Goal: Information Seeking & Learning: Learn about a topic

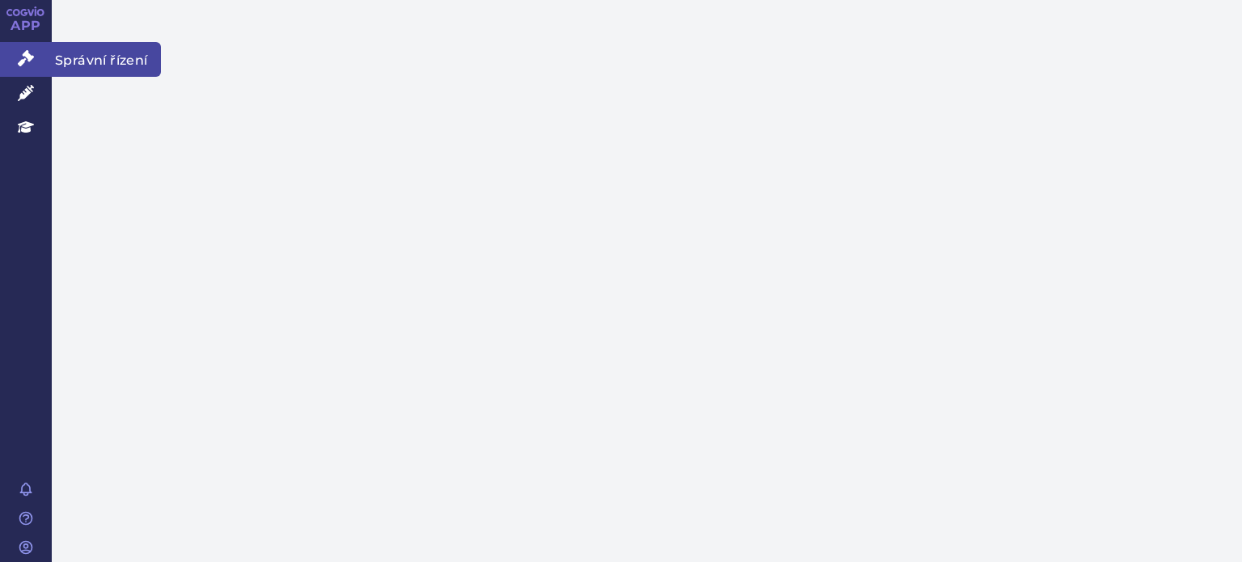
click at [21, 57] on icon at bounding box center [26, 58] width 16 height 16
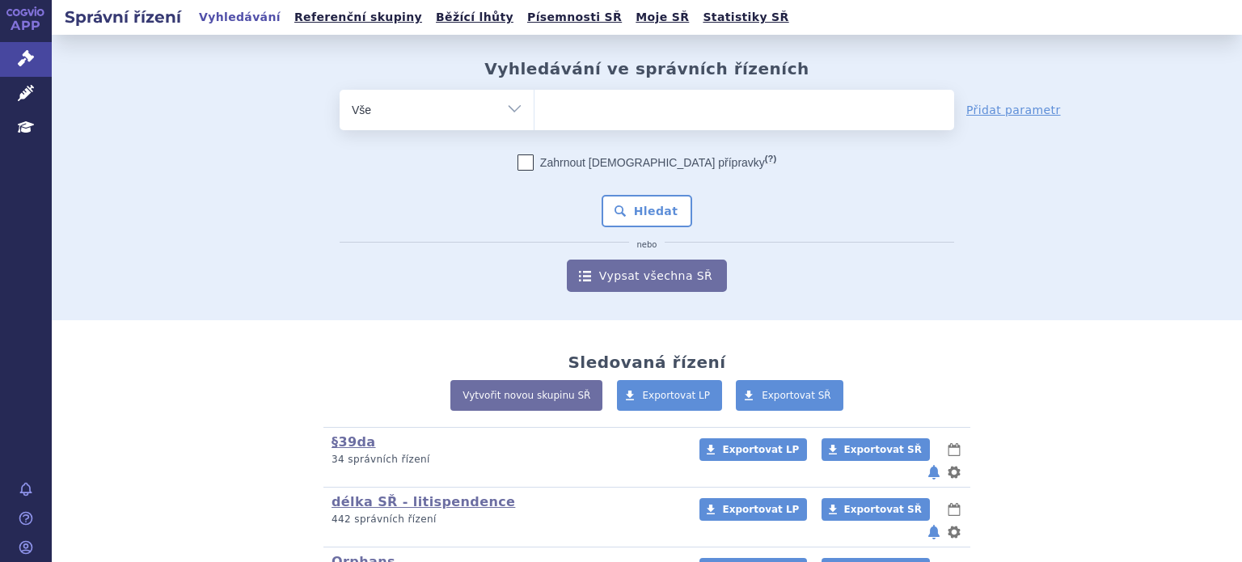
click at [580, 87] on div "Vyhledávání ve správních řízeních odstranit Vše Spisová značka Od" at bounding box center [646, 175] width 1019 height 233
click at [581, 101] on ul at bounding box center [745, 107] width 420 height 34
click at [535, 101] on select at bounding box center [534, 109] width 1 height 40
type input "39"
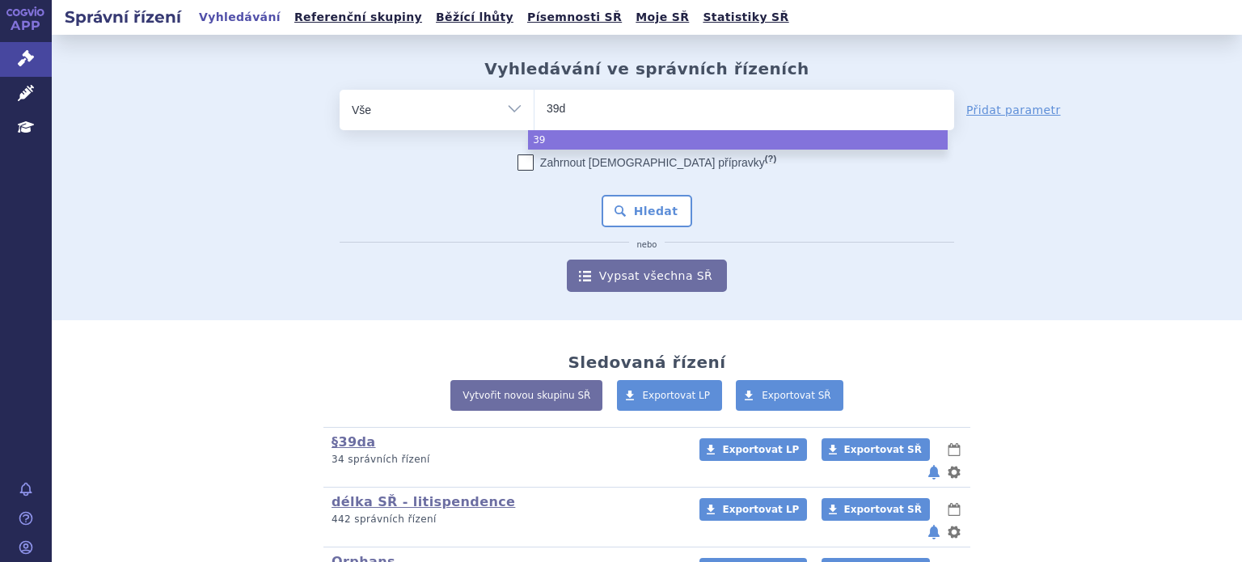
type input "39da"
select select "39da"
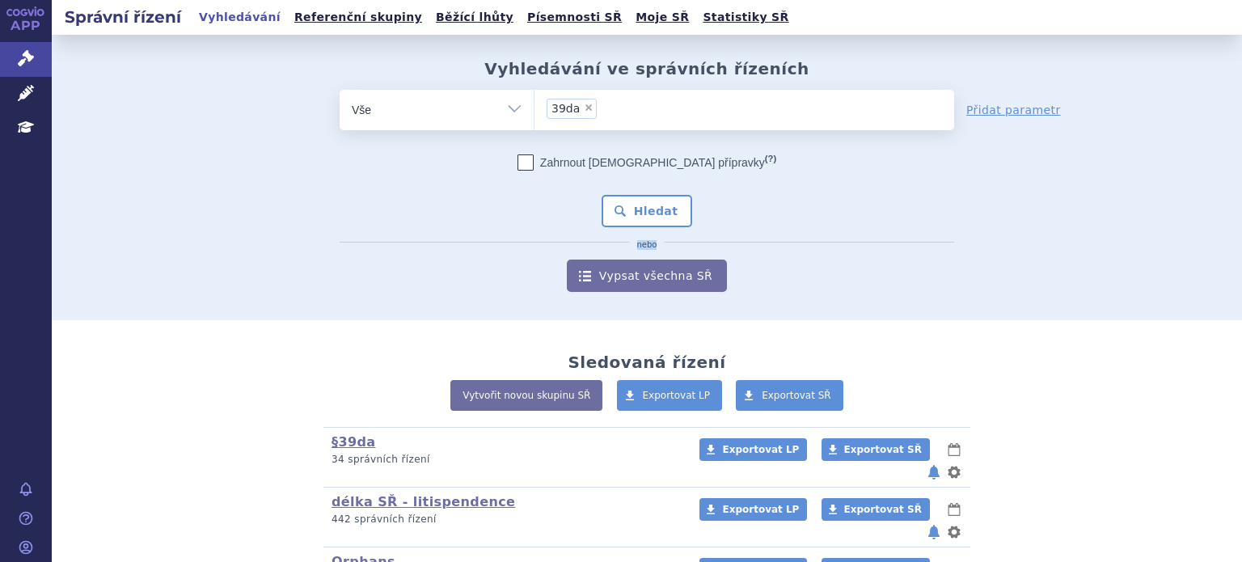
click at [665, 242] on span "nebo" at bounding box center [647, 242] width 615 height 10
click at [663, 207] on button "Hledat" at bounding box center [647, 211] width 91 height 32
click at [348, 440] on link "§39da" at bounding box center [354, 441] width 44 height 15
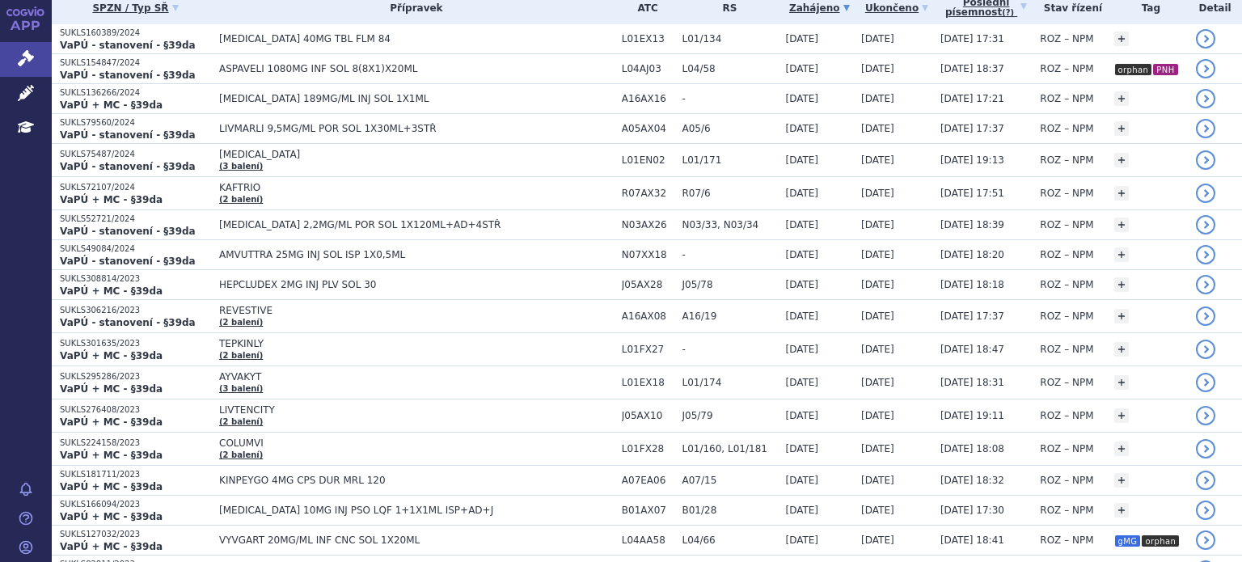
scroll to position [173, 0]
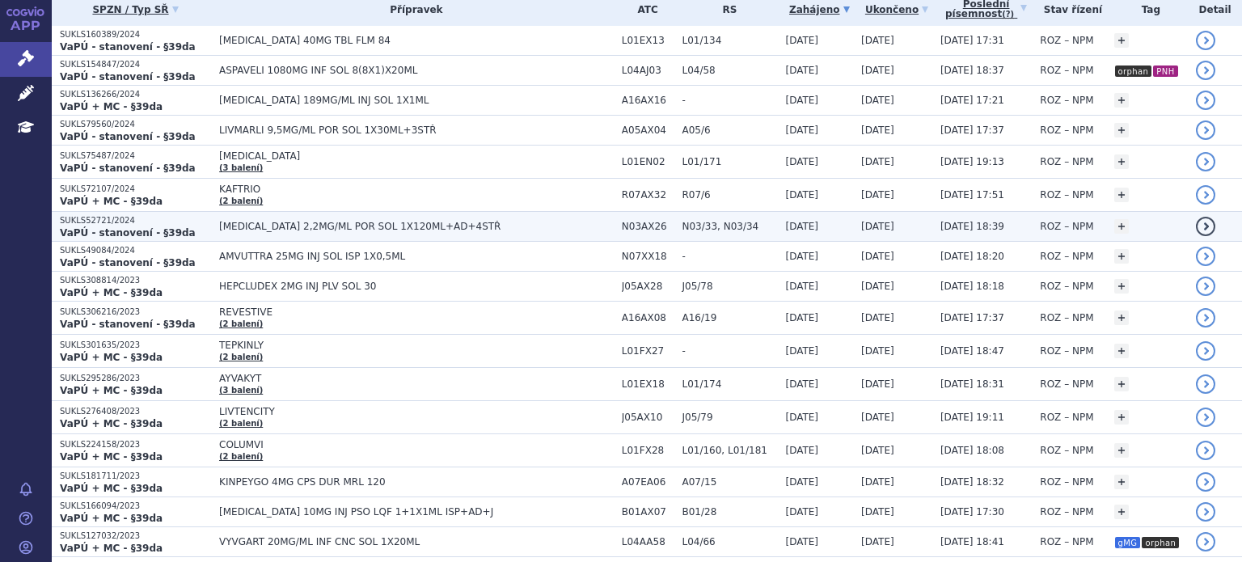
click at [239, 229] on span "[MEDICAL_DATA] 2,2MG/ML POR SOL 1X120ML+AD+4STŘ" at bounding box center [416, 226] width 395 height 11
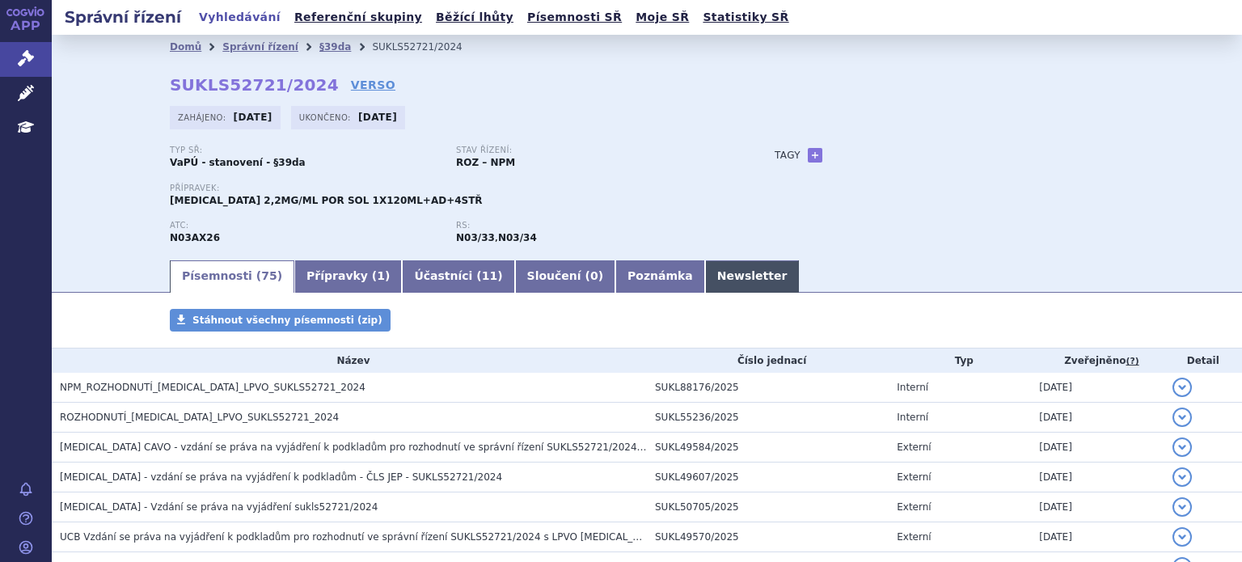
click at [705, 268] on link "Newsletter" at bounding box center [752, 276] width 95 height 32
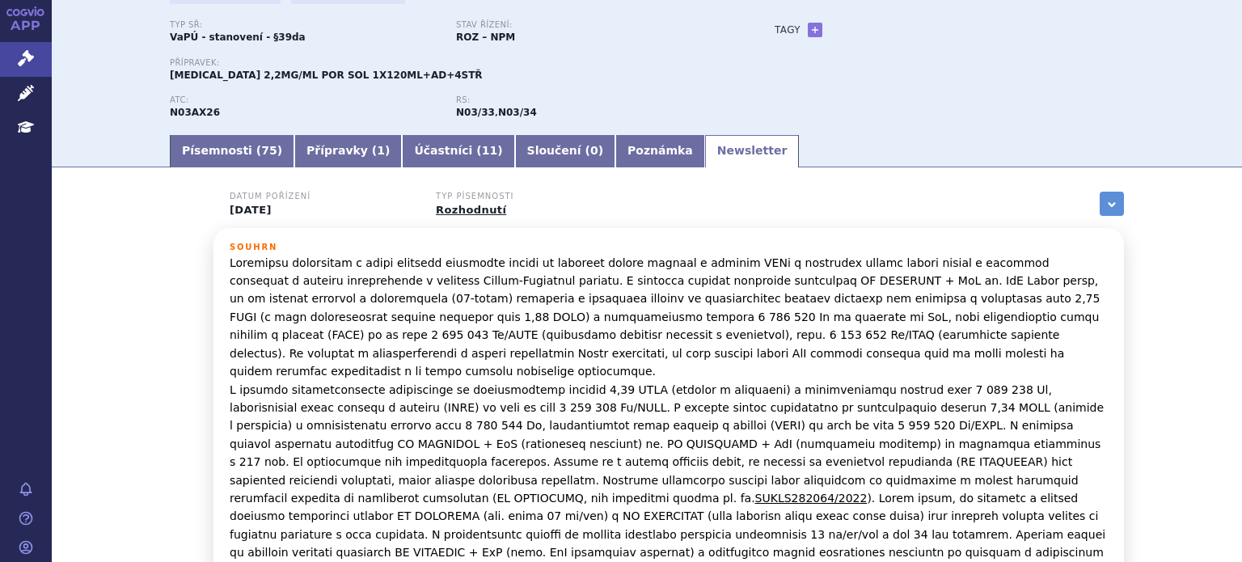
scroll to position [128, 0]
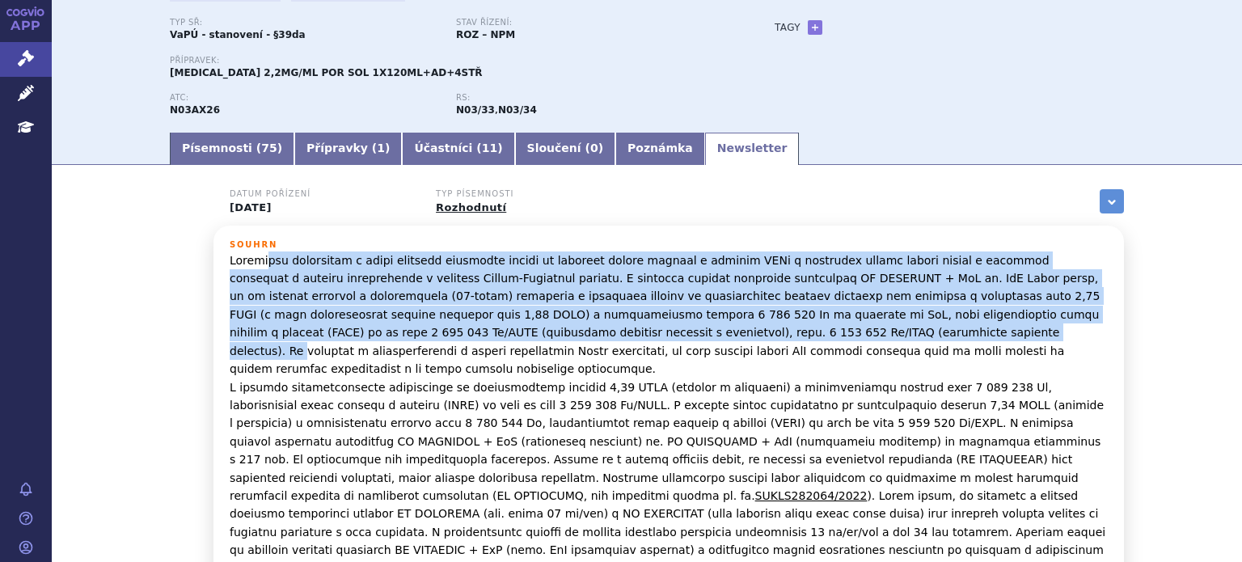
drag, startPoint x: 252, startPoint y: 260, endPoint x: 585, endPoint y: 329, distance: 339.6
click at [585, 329] on p "SUKLS282064/2022" at bounding box center [669, 459] width 878 height 416
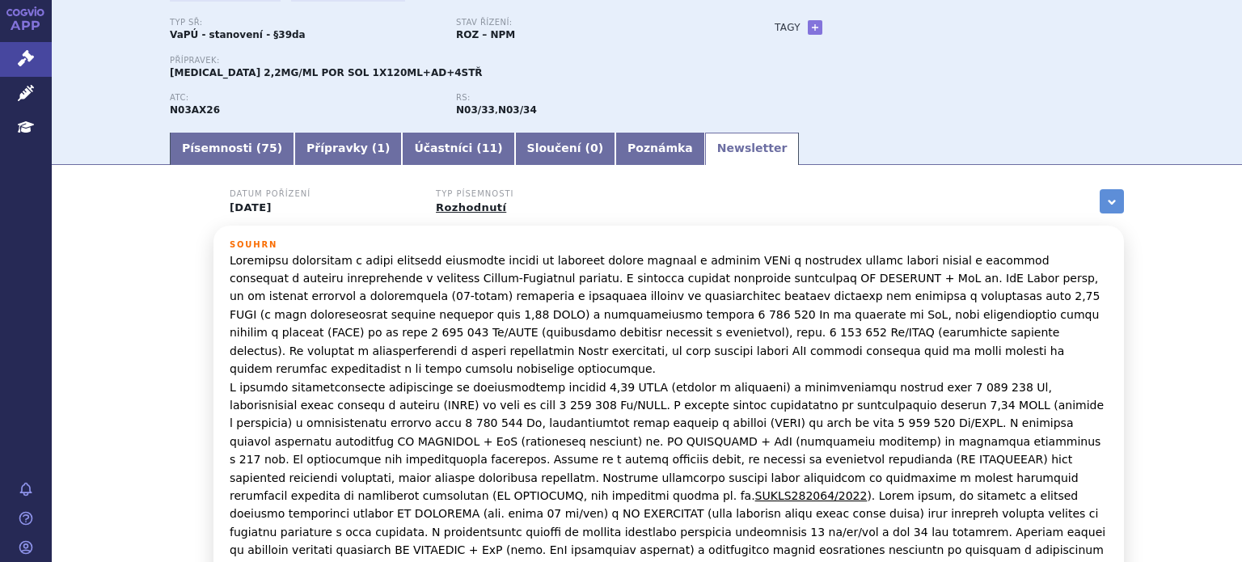
click at [610, 351] on p "SUKLS282064/2022" at bounding box center [669, 459] width 878 height 416
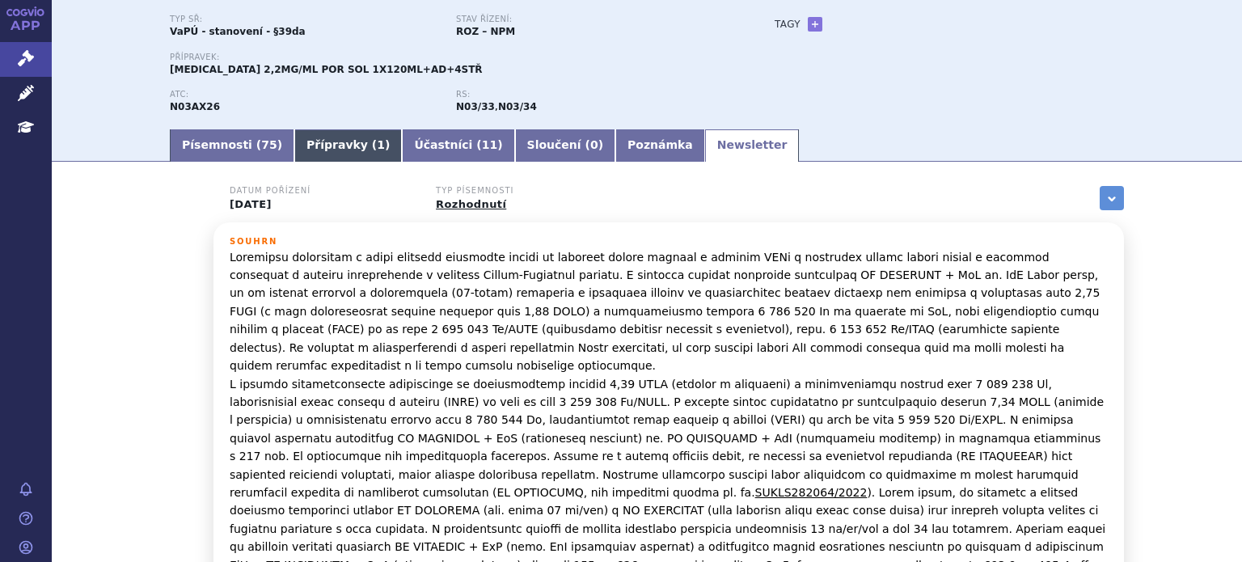
click at [294, 156] on link "Přípravky ( 1 )" at bounding box center [348, 145] width 108 height 32
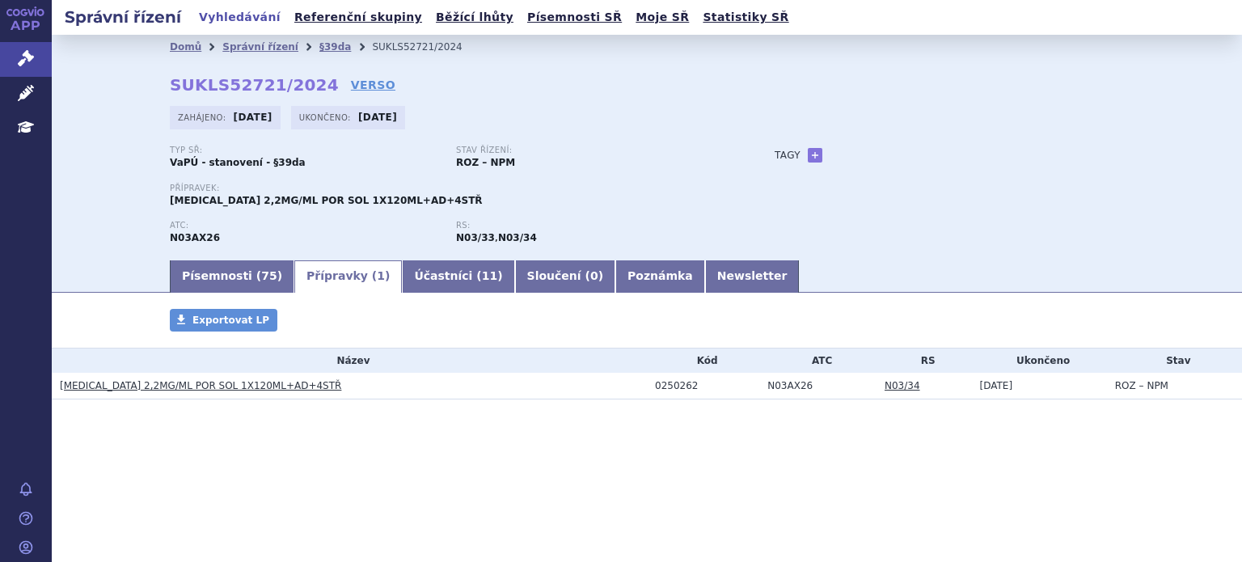
click at [207, 384] on link "FINTEPLA 2,2MG/ML POR SOL 1X120ML+AD+4STŘ" at bounding box center [200, 385] width 281 height 11
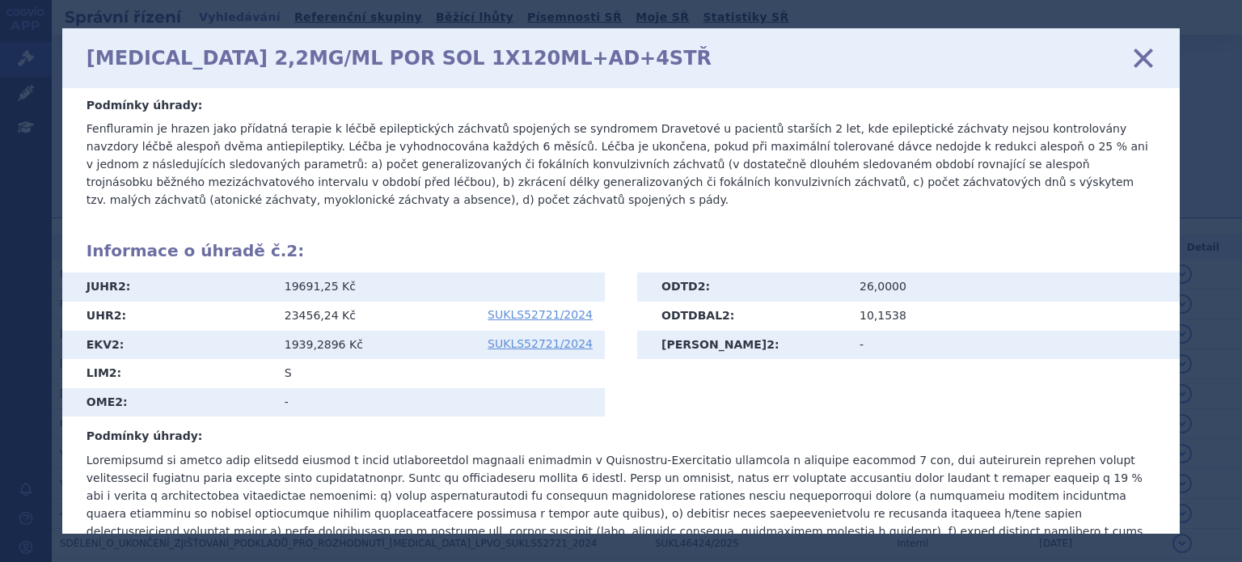
scroll to position [701, 0]
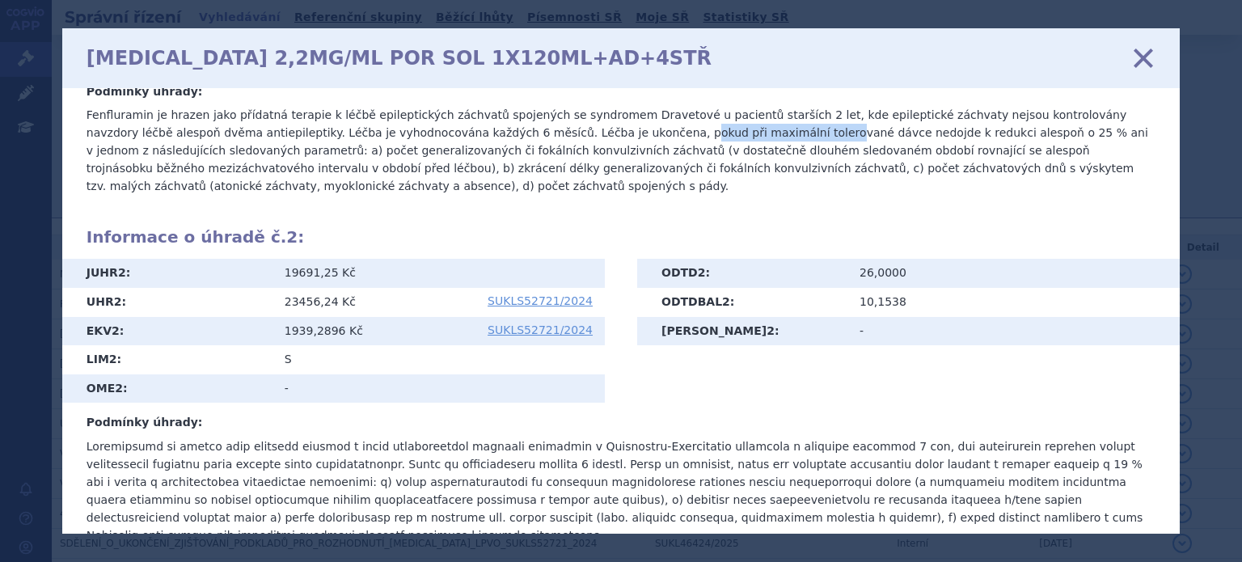
drag, startPoint x: 518, startPoint y: 135, endPoint x: 645, endPoint y: 138, distance: 127.0
click at [645, 138] on p "Fenfluramin je hrazen jako přídatná terapie k léčbě epileptických záchvatů spoj…" at bounding box center [621, 150] width 1069 height 89
click at [1143, 58] on icon at bounding box center [1143, 58] width 34 height 34
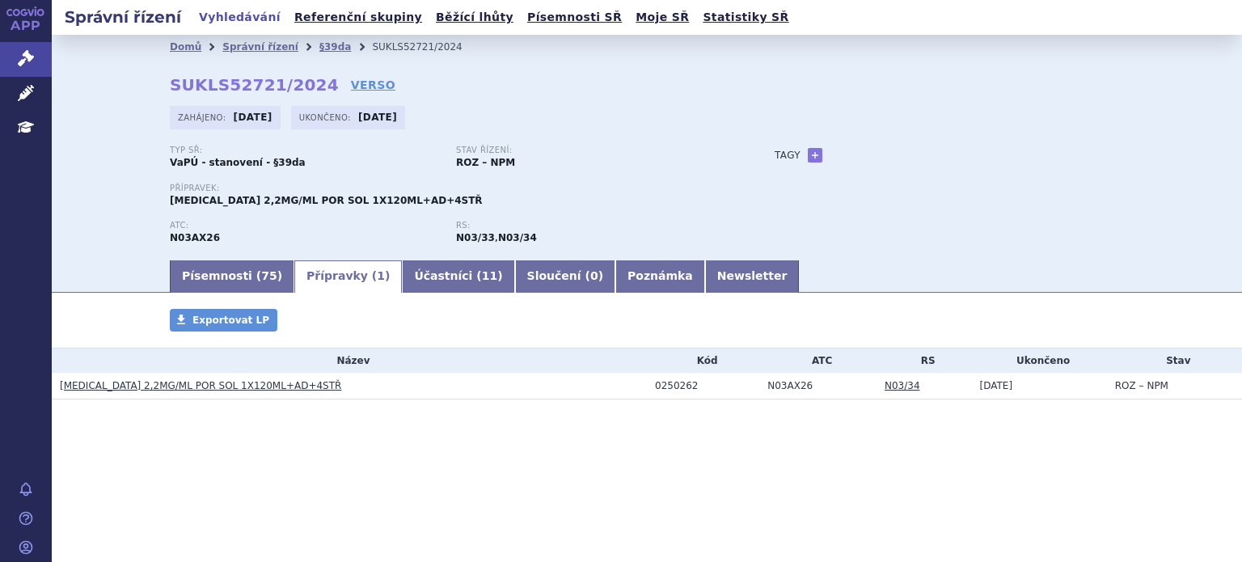
click at [247, 22] on link "Vyhledávání" at bounding box center [239, 17] width 91 height 22
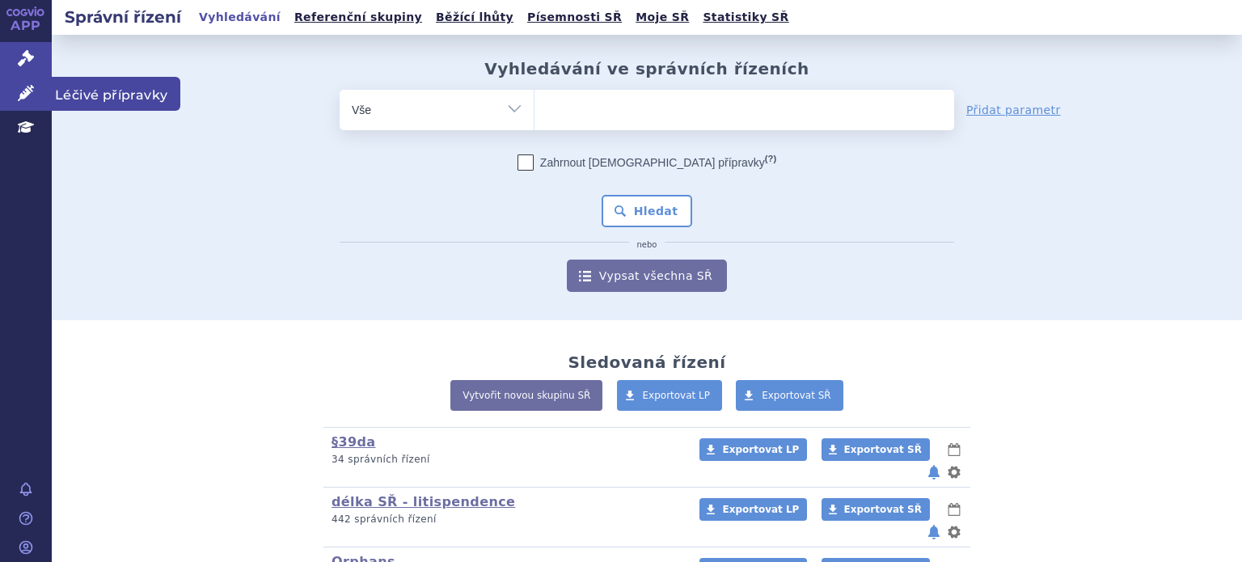
click at [36, 95] on link "Léčivé přípravky" at bounding box center [26, 94] width 52 height 34
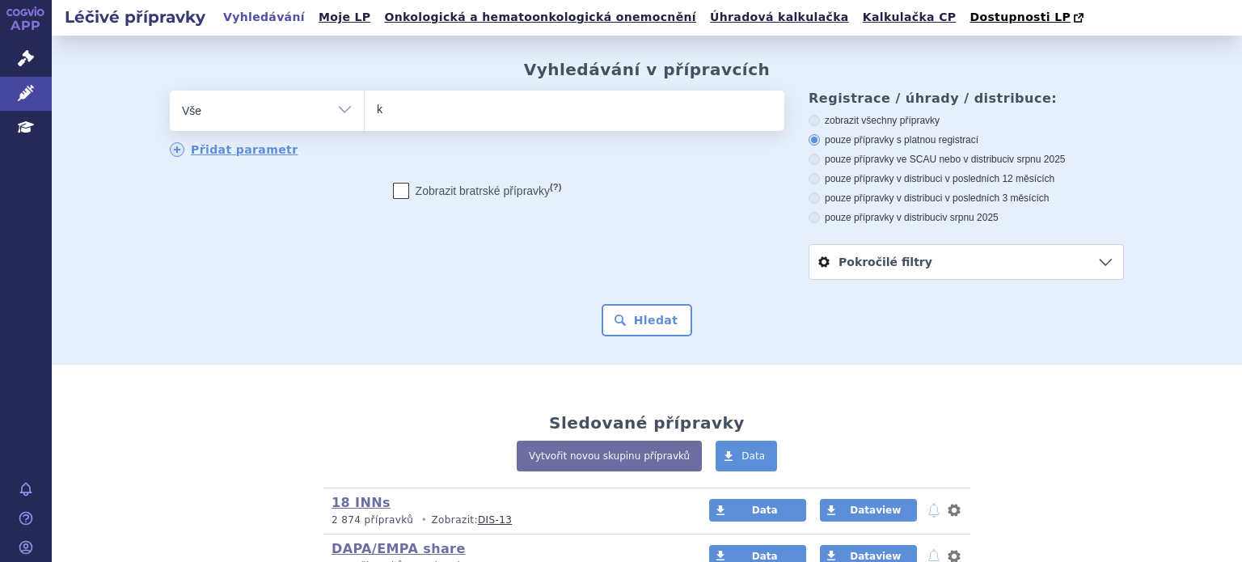
type input "ko"
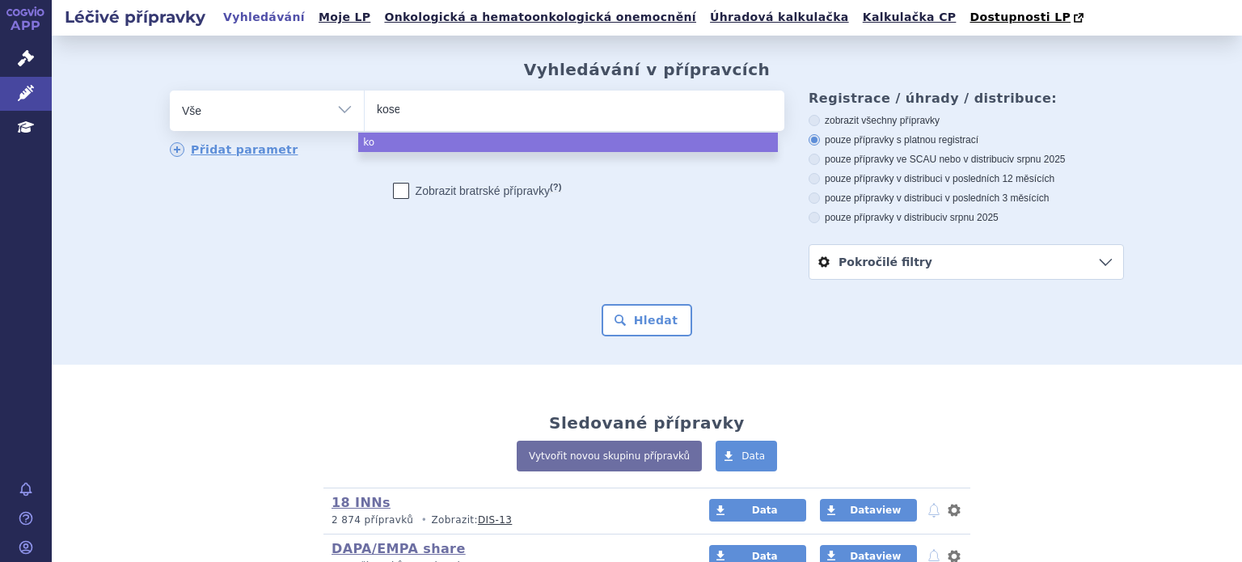
type input "[PERSON_NAME]"
type input "koselu"
type input "[MEDICAL_DATA]"
select select "[MEDICAL_DATA]"
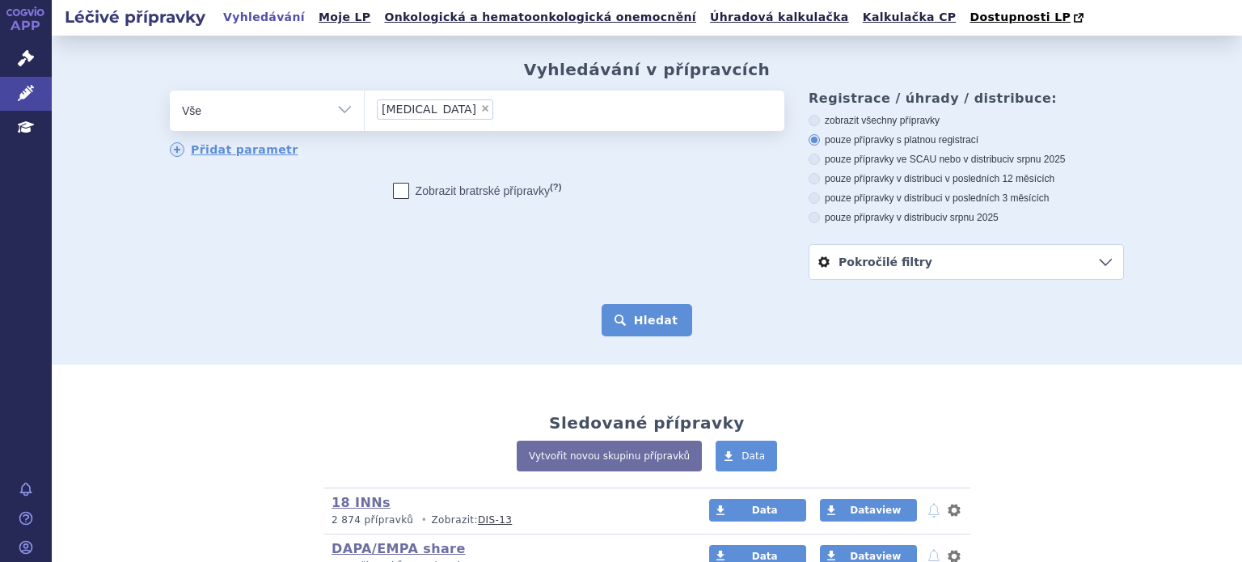
click at [619, 310] on button "Hledat" at bounding box center [647, 320] width 91 height 32
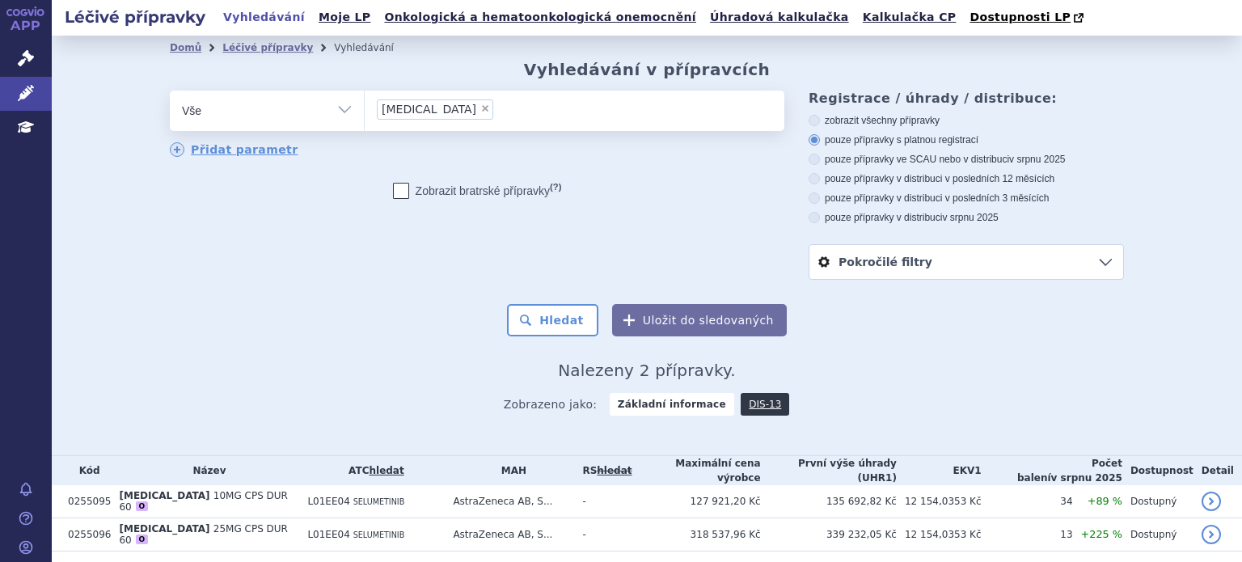
scroll to position [43, 0]
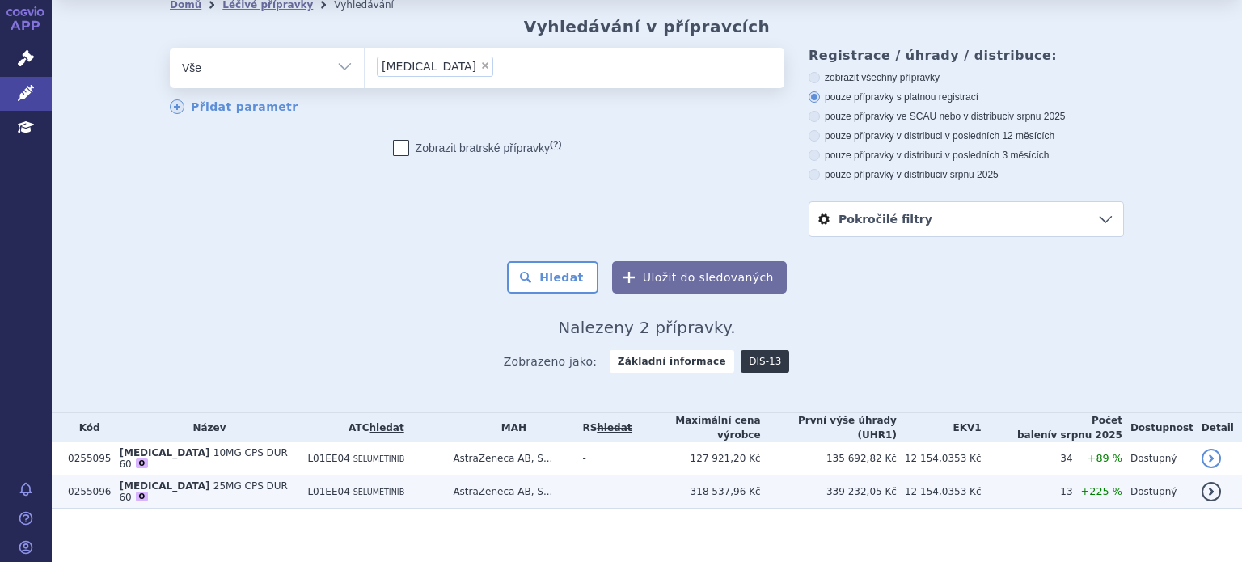
click at [187, 475] on td "KOSELUGO 25MG CPS DUR 60 O" at bounding box center [205, 491] width 188 height 33
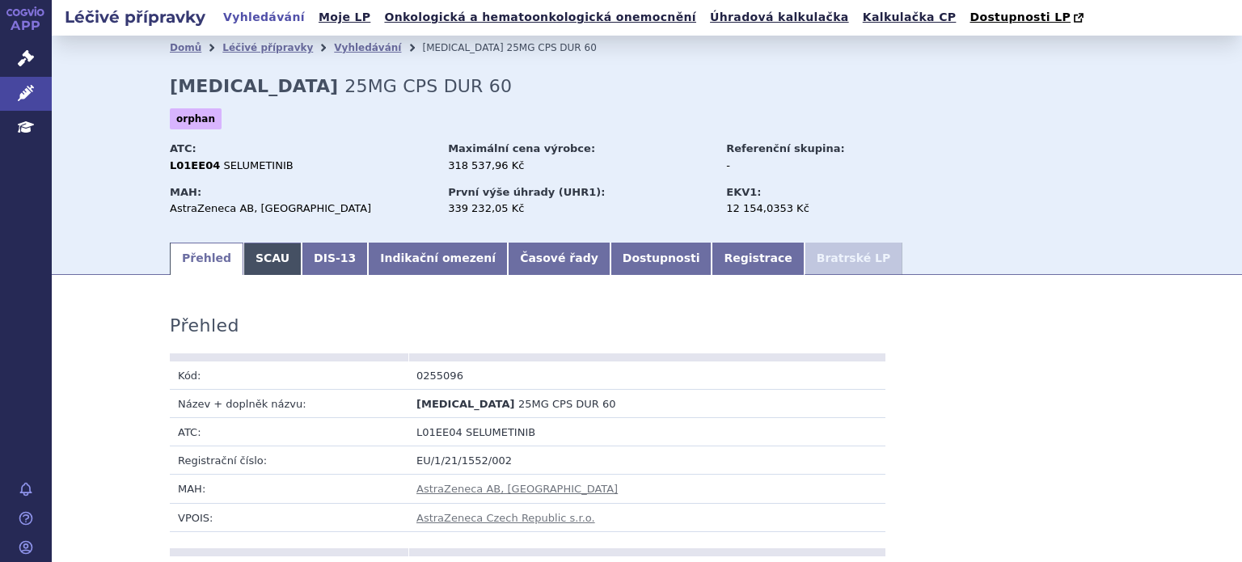
click at [251, 262] on link "SCAU" at bounding box center [272, 259] width 58 height 32
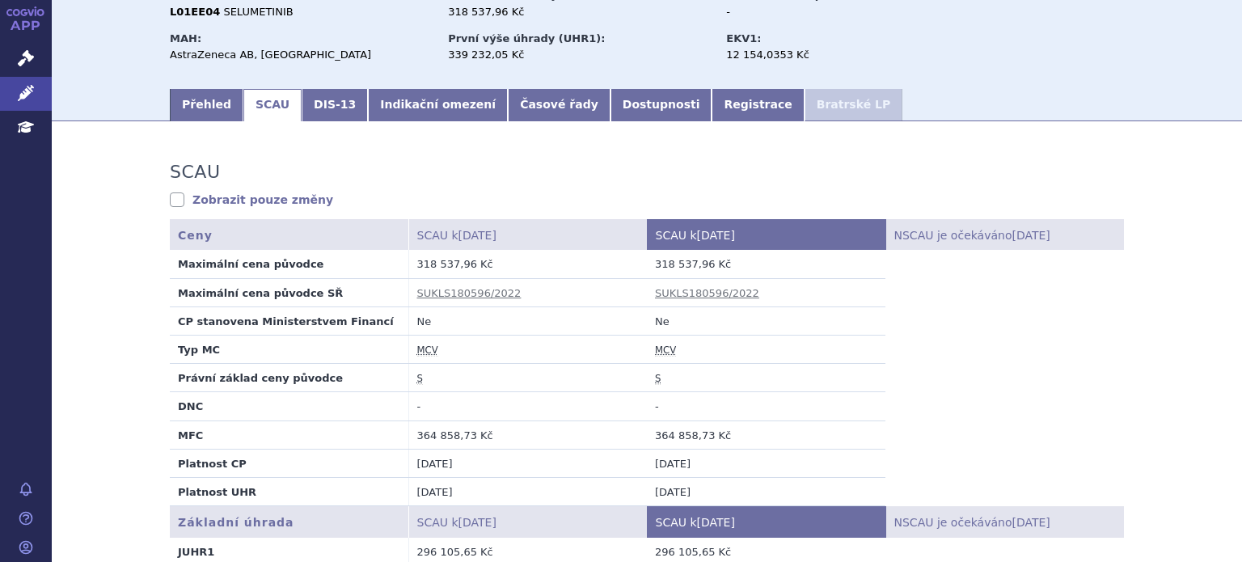
scroll to position [142, 0]
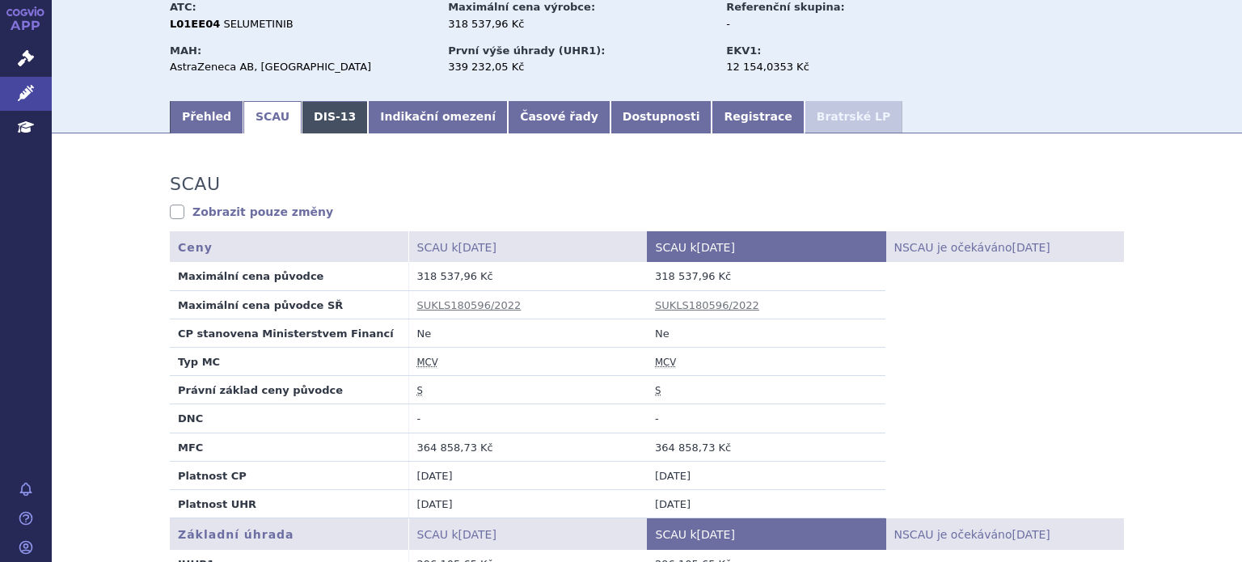
click at [314, 122] on link "DIS-13" at bounding box center [335, 117] width 66 height 32
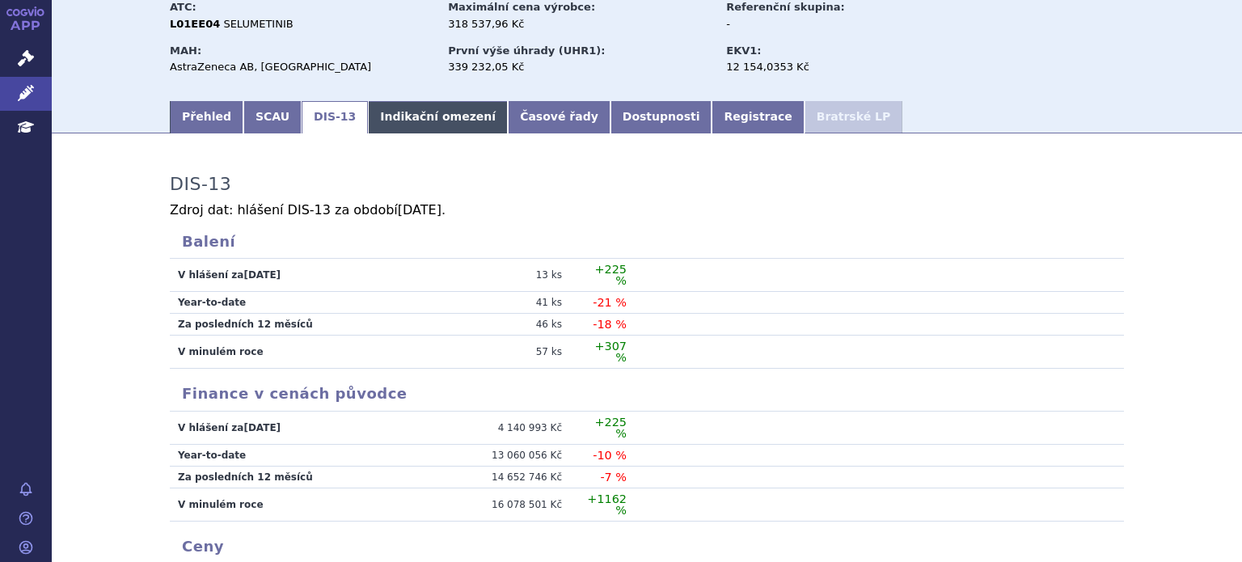
click at [393, 129] on link "Indikační omezení" at bounding box center [438, 117] width 140 height 32
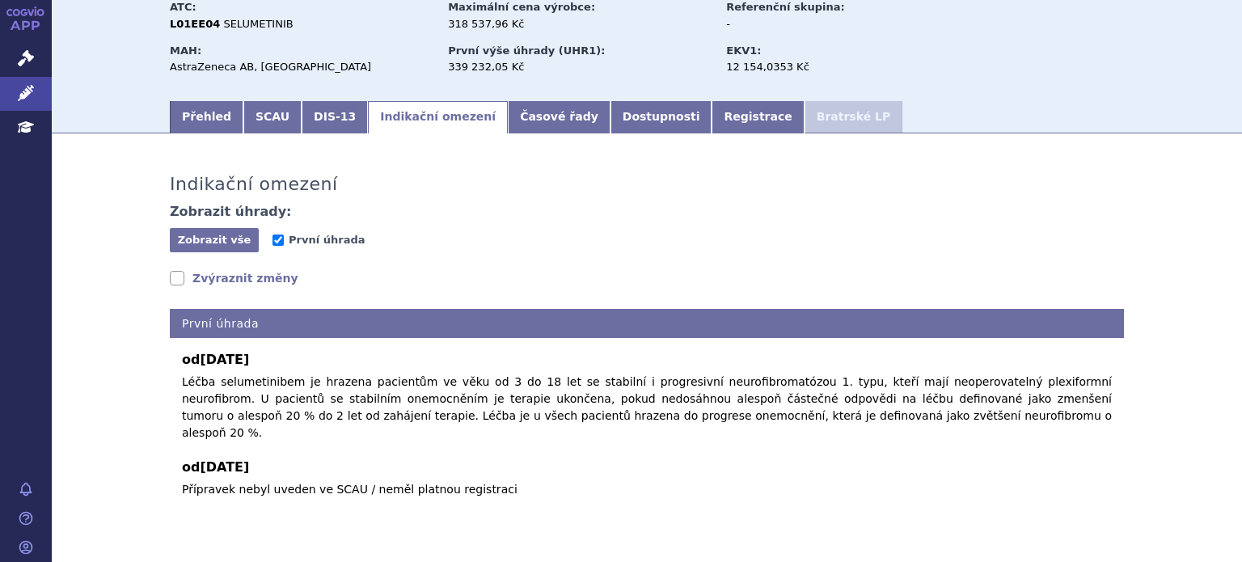
scroll to position [175, 0]
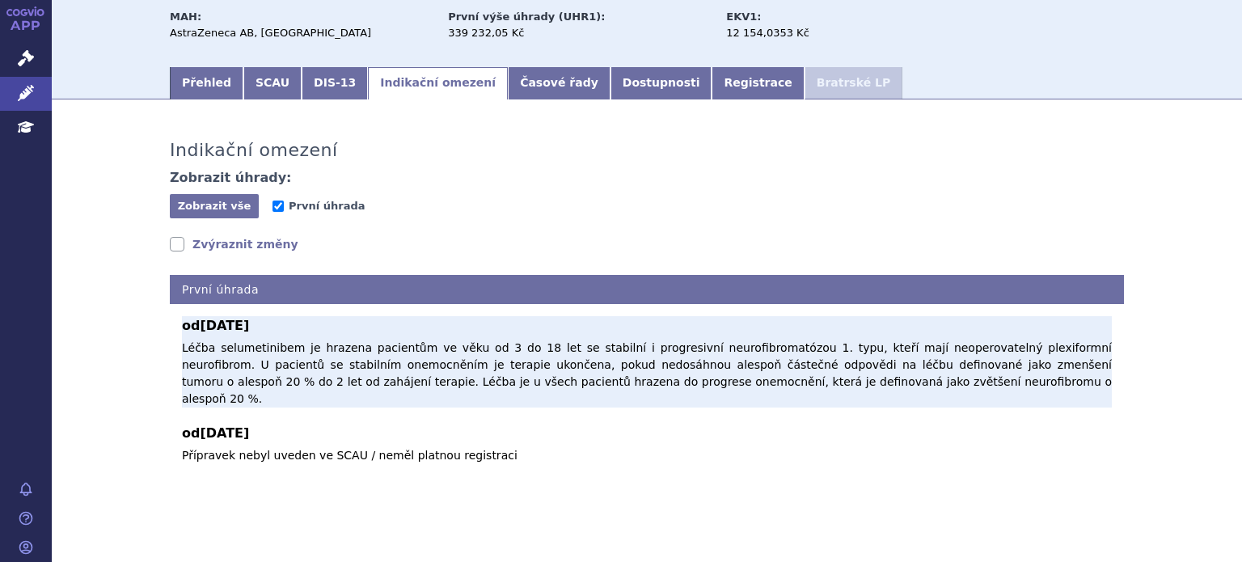
click at [209, 353] on p "Léčba selumetinibem je hrazena pacientům ve věku od 3 do 18 let se stabilní i p…" at bounding box center [647, 374] width 930 height 68
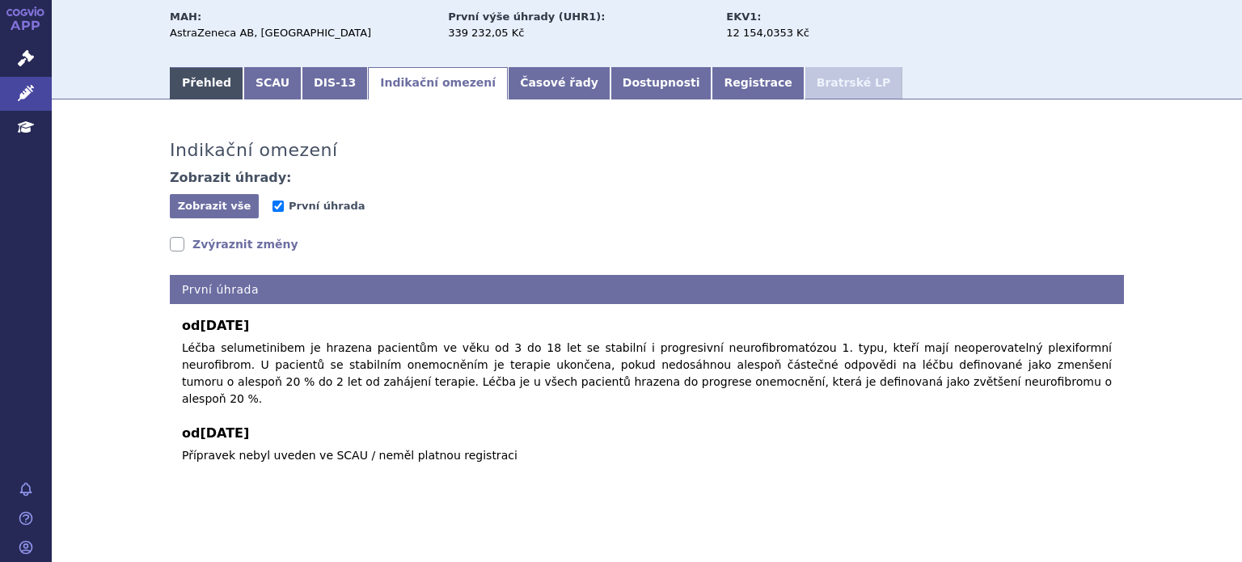
click at [183, 96] on link "Přehled" at bounding box center [207, 83] width 74 height 32
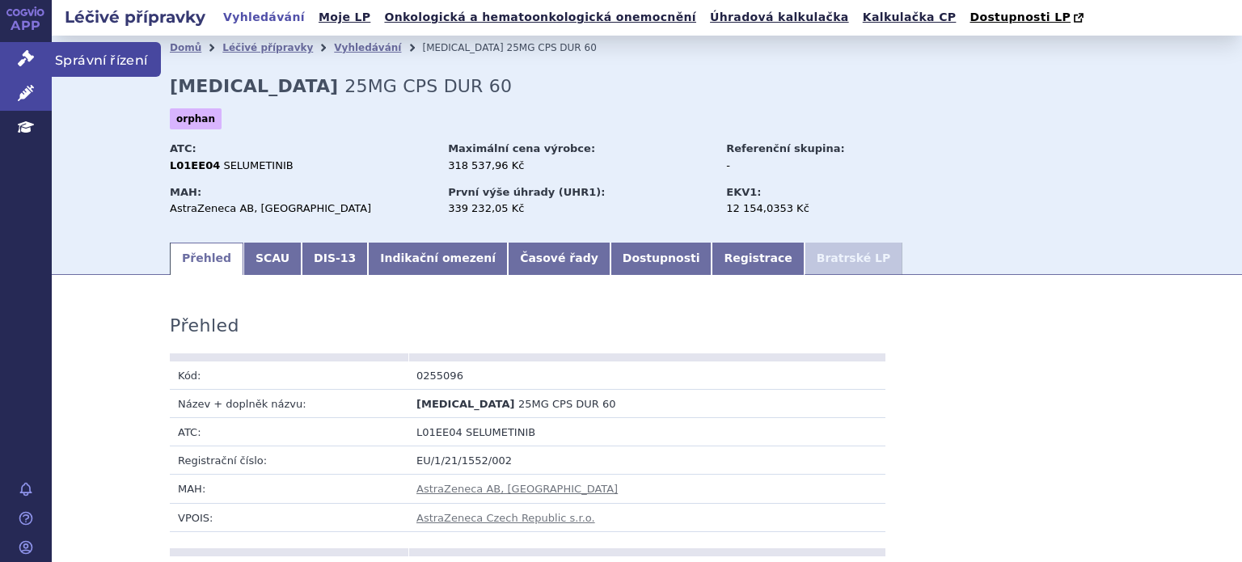
click at [32, 62] on icon at bounding box center [26, 58] width 16 height 16
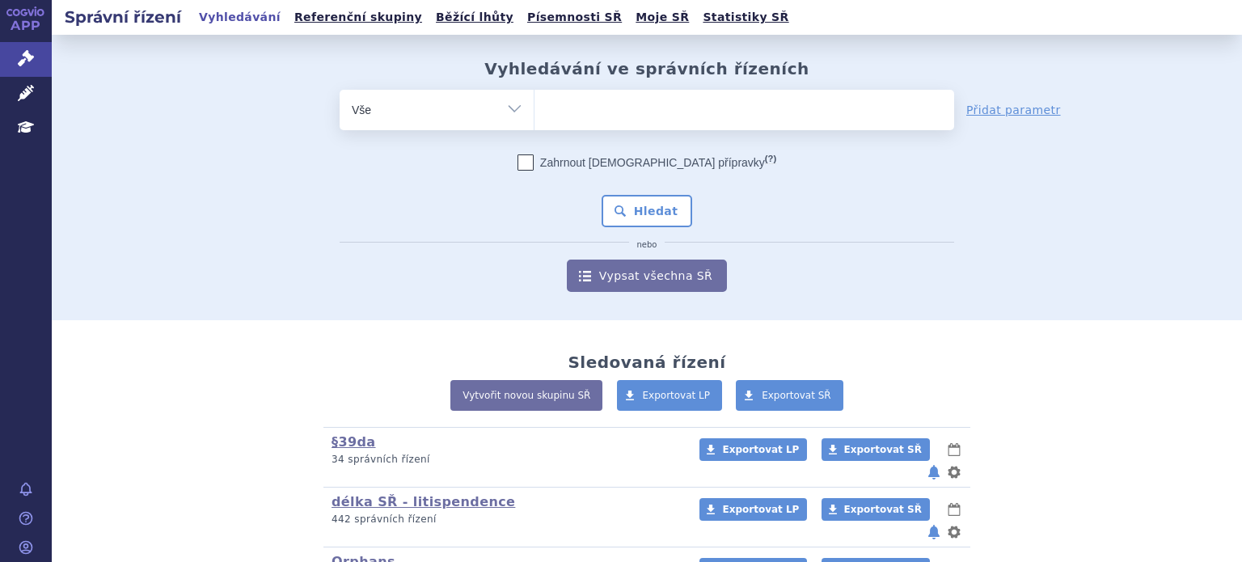
click at [556, 114] on ul at bounding box center [745, 107] width 420 height 34
click at [535, 114] on select at bounding box center [534, 109] width 1 height 40
type input "ko"
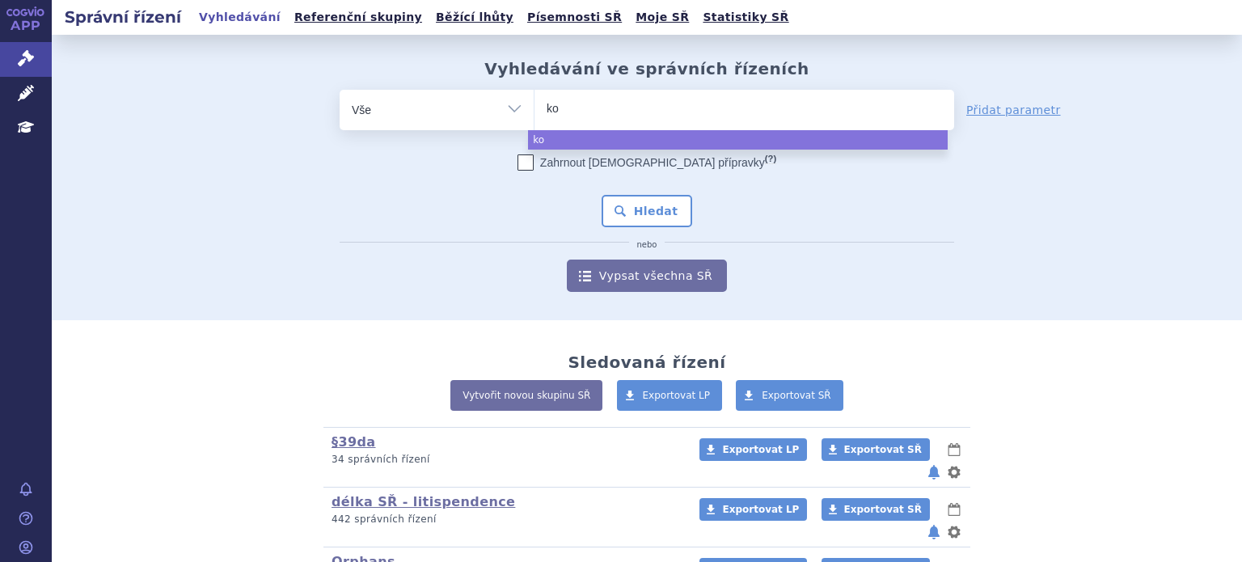
type input "kos"
type input "koselu"
type input "koselugo"
select select "koselugo"
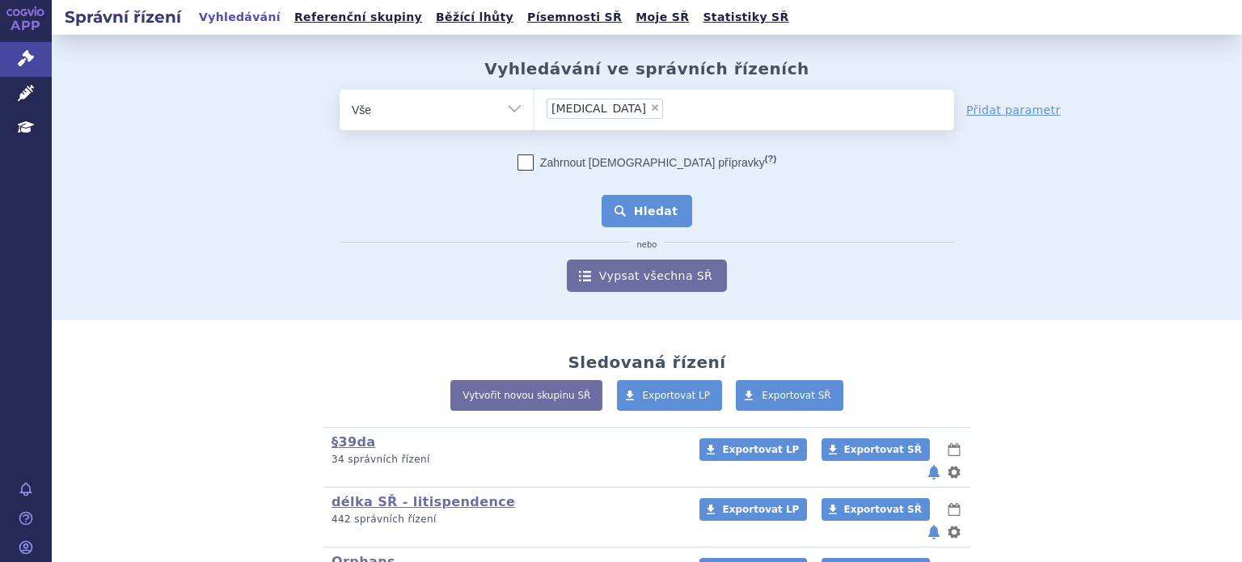
click at [644, 222] on button "Hledat" at bounding box center [647, 211] width 91 height 32
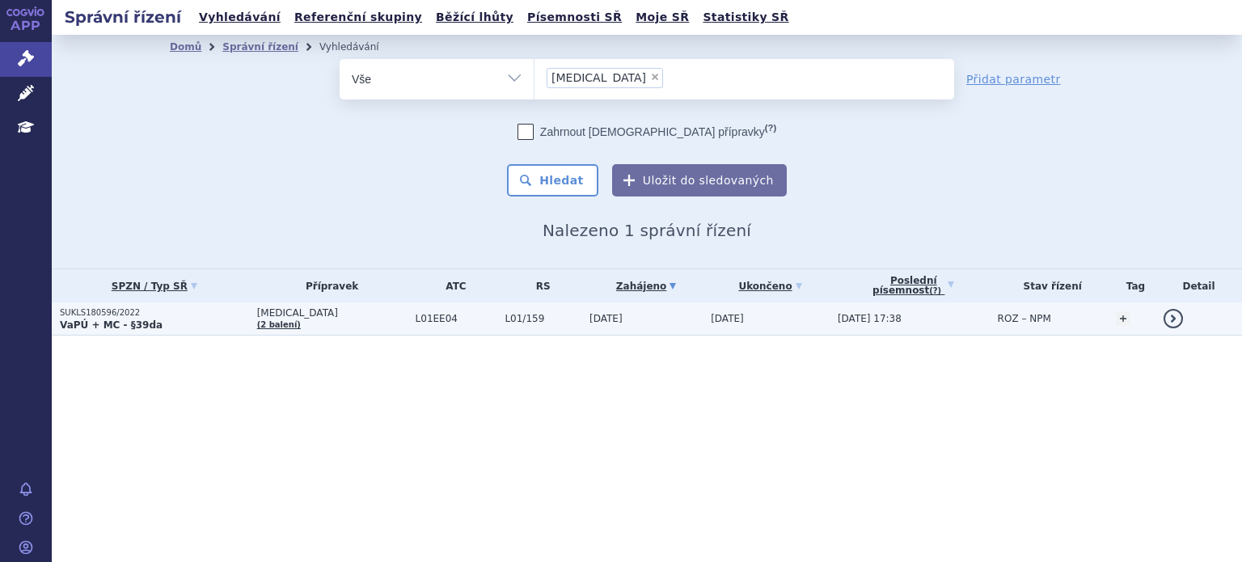
click at [140, 319] on strong "VaPÚ + MC - §39da" at bounding box center [111, 324] width 103 height 11
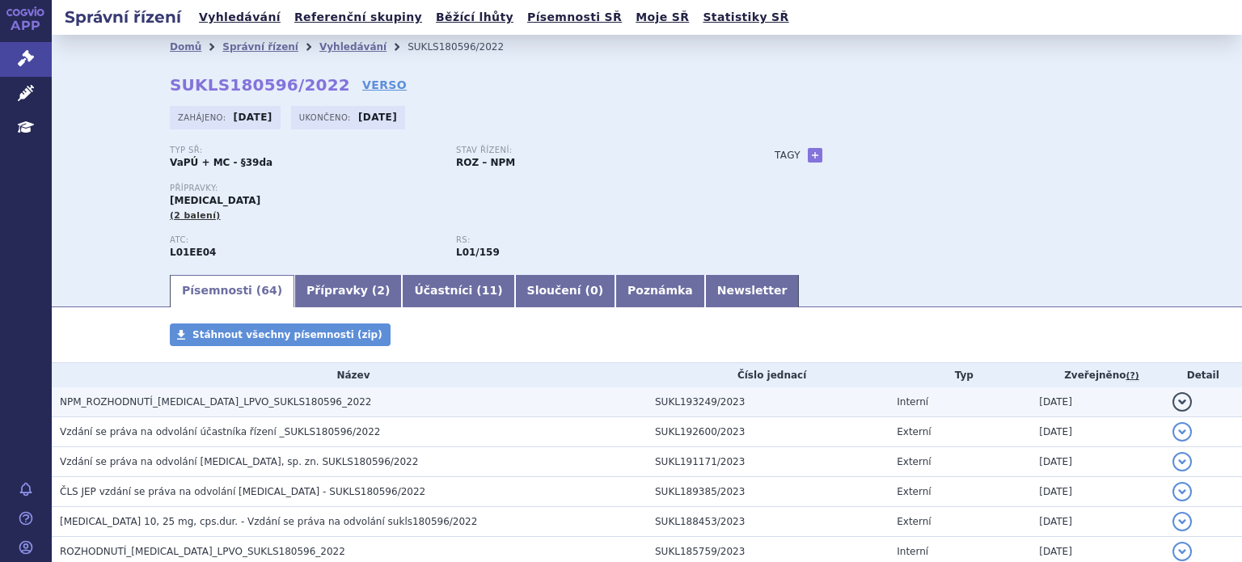
click at [243, 402] on span "NPM_ROZHODNUTÍ_[MEDICAL_DATA]_LPVO_SUKLS180596_2022" at bounding box center [215, 401] width 311 height 11
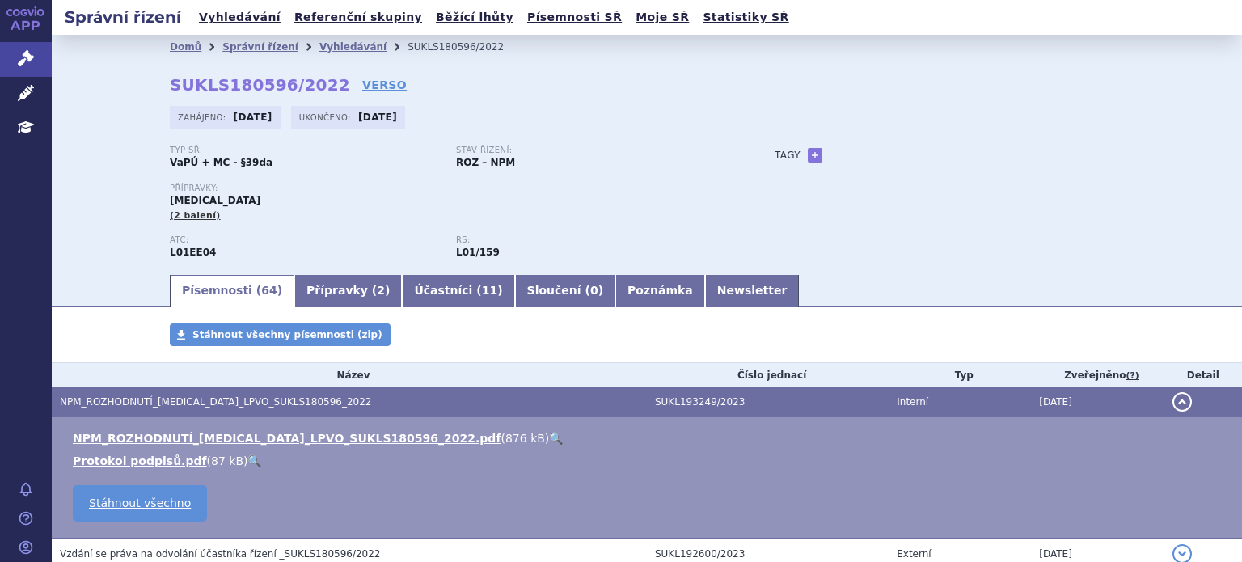
click at [288, 436] on link "NPM_ROZHODNUTÍ_[MEDICAL_DATA]_LPVO_SUKLS180596_2022.pdf" at bounding box center [287, 438] width 428 height 13
